Goal: Information Seeking & Learning: Learn about a topic

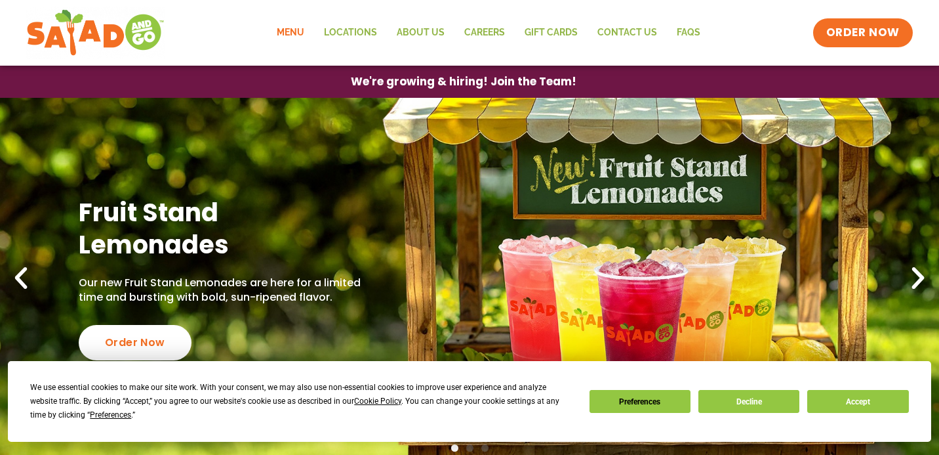
click at [297, 28] on link "Menu" at bounding box center [290, 33] width 47 height 30
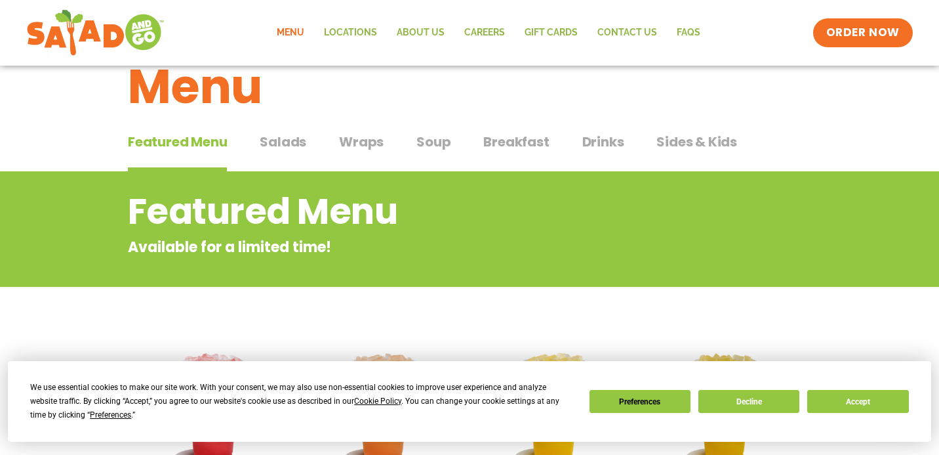
scroll to position [36, 0]
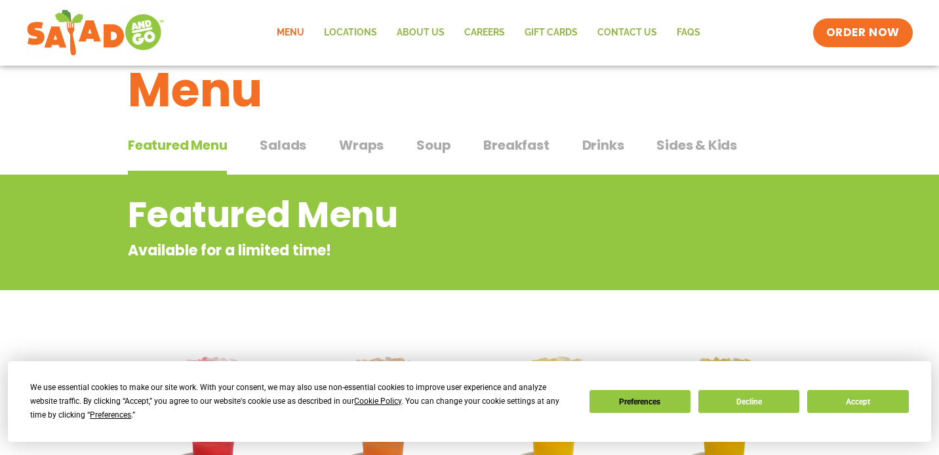
click at [279, 133] on div "Featured Menu Featured Menu Salads Salads Wraps Wraps Soup Soup Breakfast Break…" at bounding box center [470, 153] width 684 height 45
click at [283, 144] on span "Salads" at bounding box center [283, 145] width 47 height 20
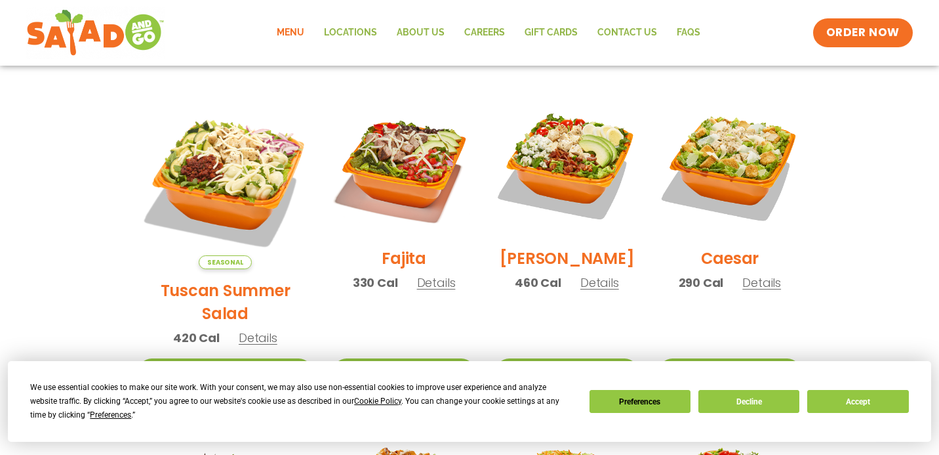
scroll to position [314, 0]
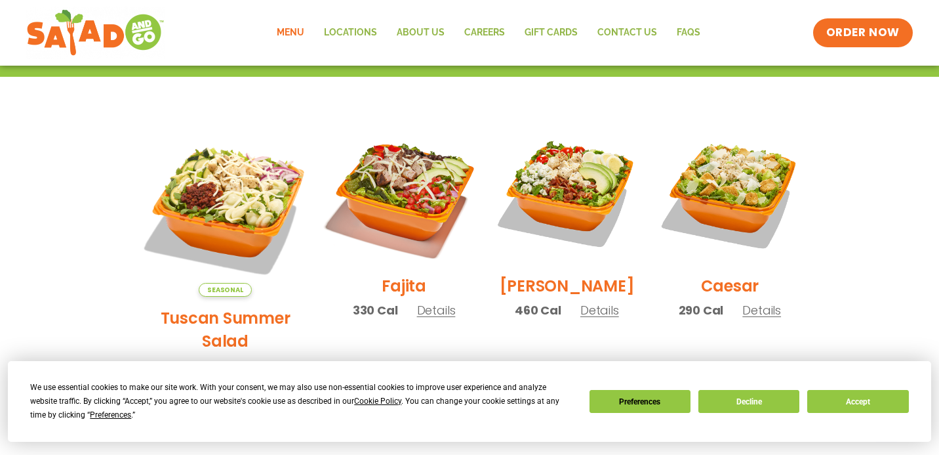
click at [386, 203] on img at bounding box center [404, 193] width 168 height 168
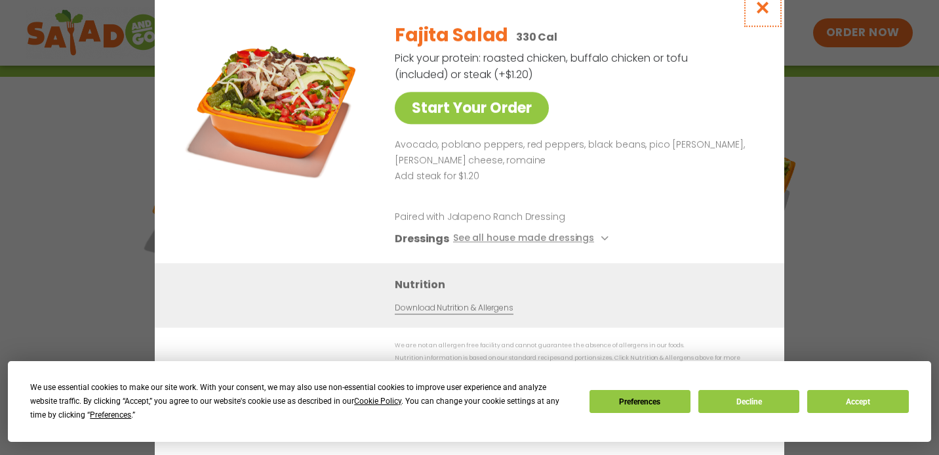
click at [759, 14] on icon "Close modal" at bounding box center [763, 8] width 16 height 14
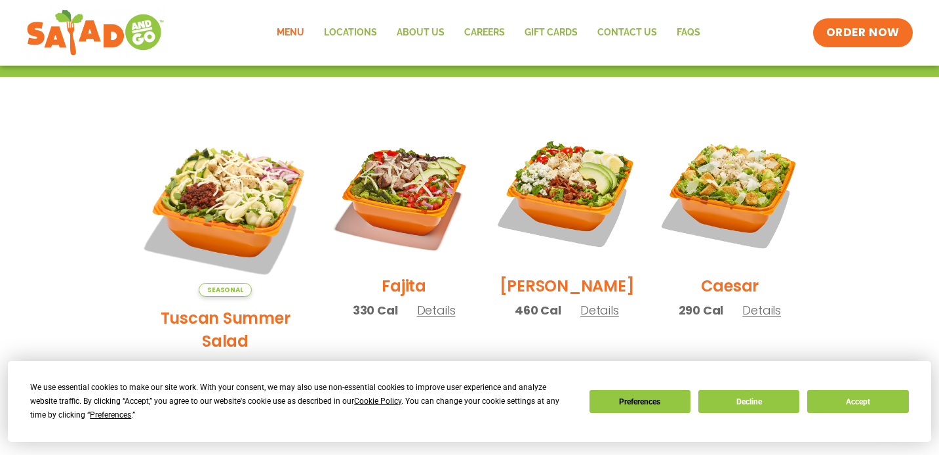
click at [417, 316] on span "Details" at bounding box center [436, 310] width 39 height 16
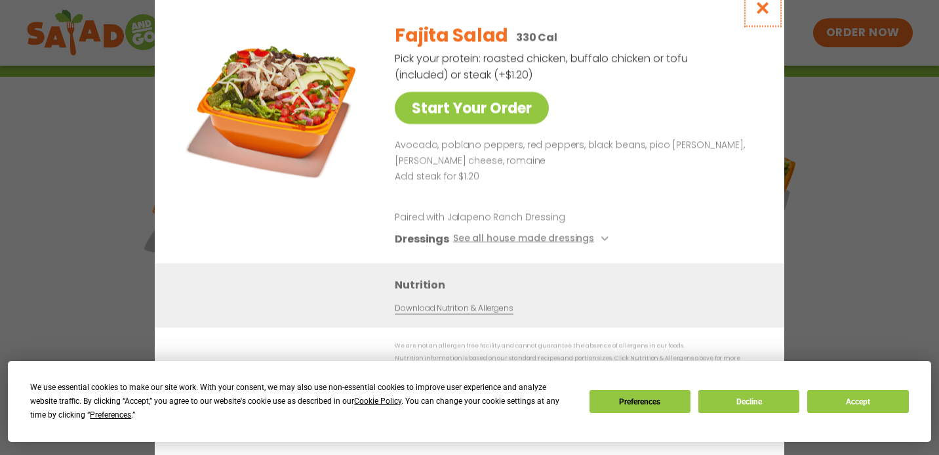
click at [757, 14] on icon "Close modal" at bounding box center [763, 8] width 16 height 14
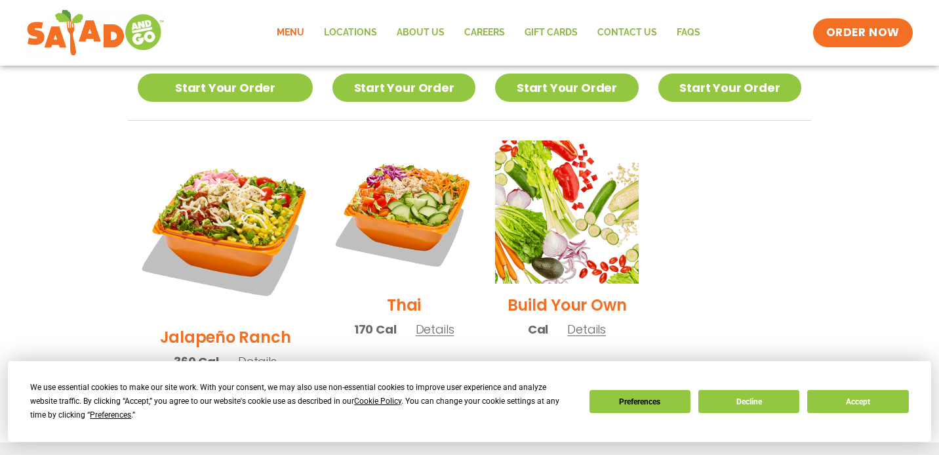
scroll to position [941, 0]
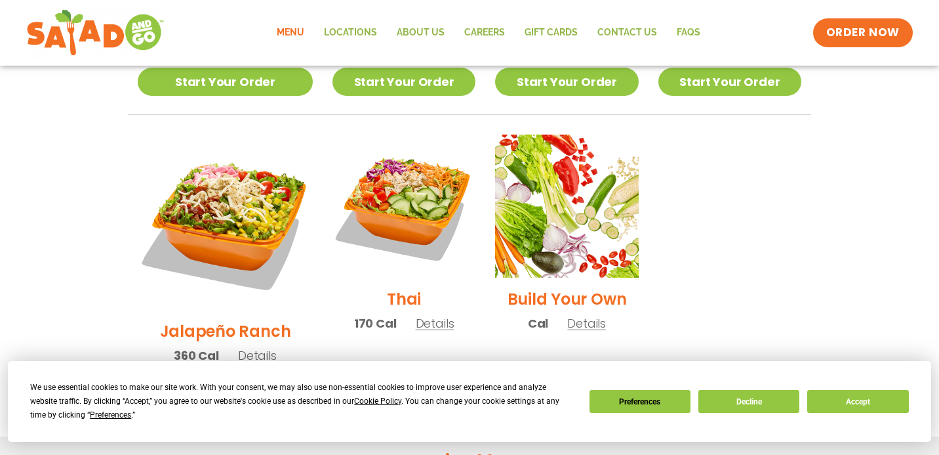
click at [264, 347] on span "Details" at bounding box center [257, 355] width 39 height 16
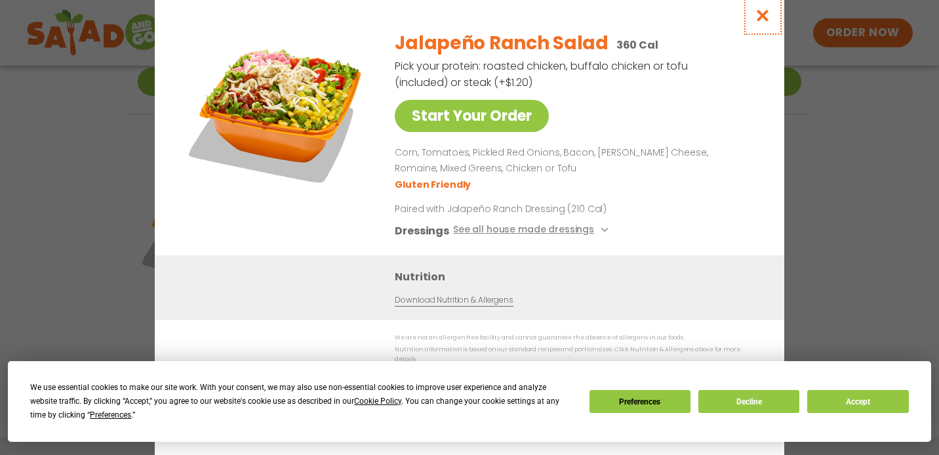
click at [759, 17] on icon "Close modal" at bounding box center [763, 16] width 16 height 14
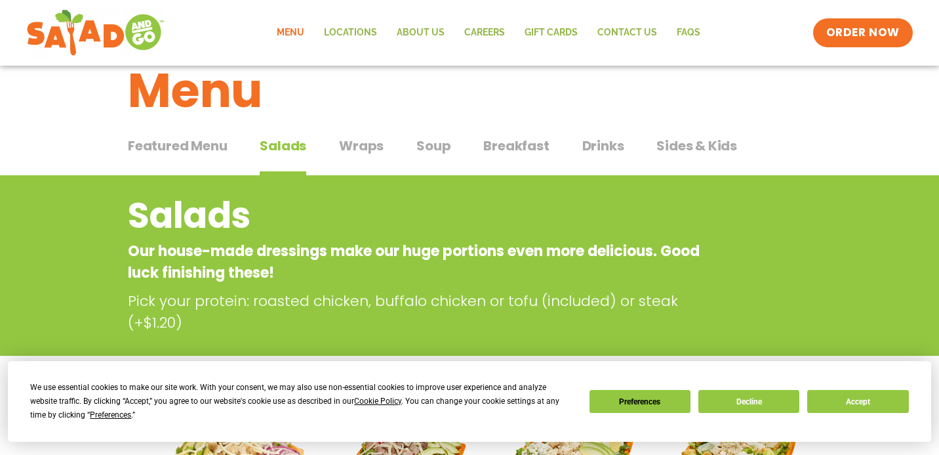
scroll to position [0, 0]
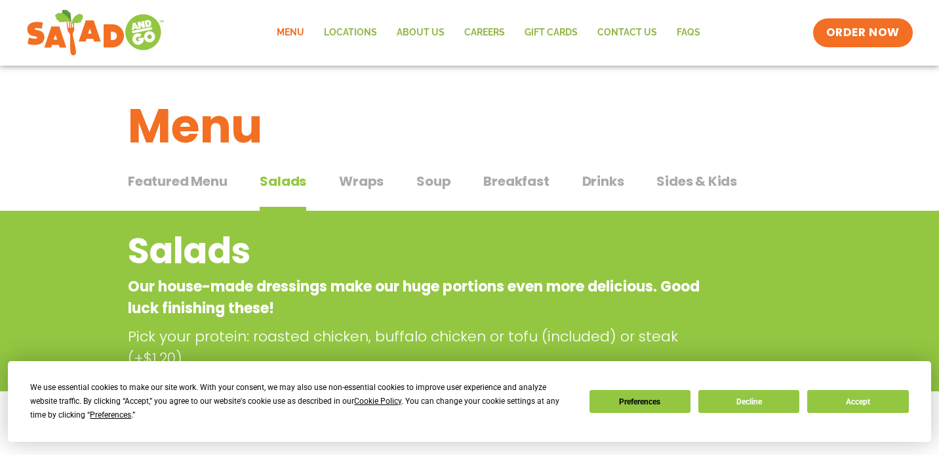
click at [361, 173] on span "Wraps" at bounding box center [361, 181] width 45 height 20
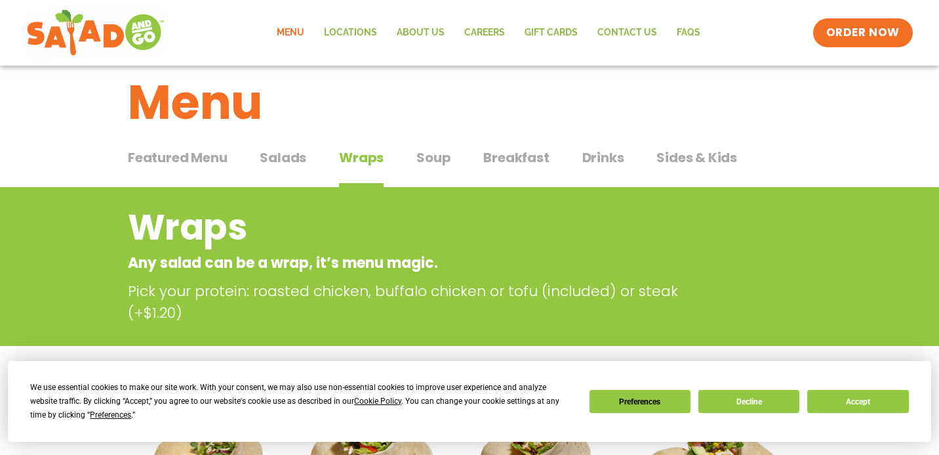
scroll to position [10, 0]
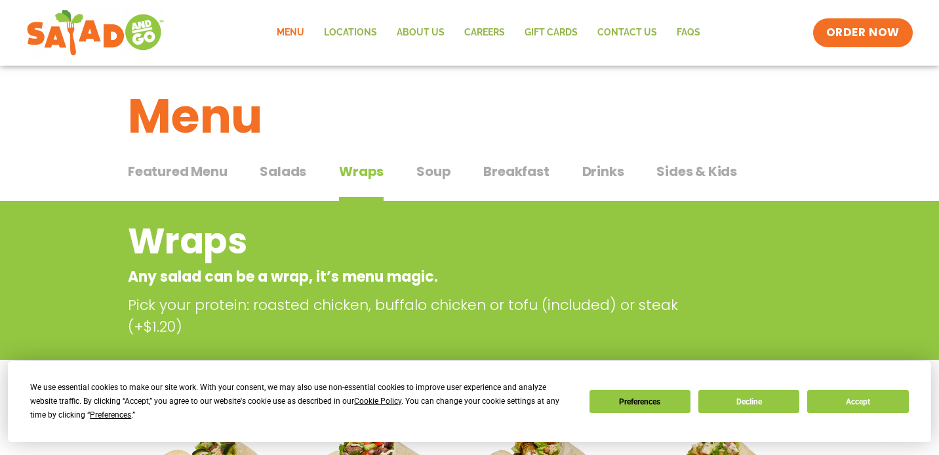
click at [439, 171] on span "Soup" at bounding box center [434, 171] width 34 height 20
